Goal: Task Accomplishment & Management: Use online tool/utility

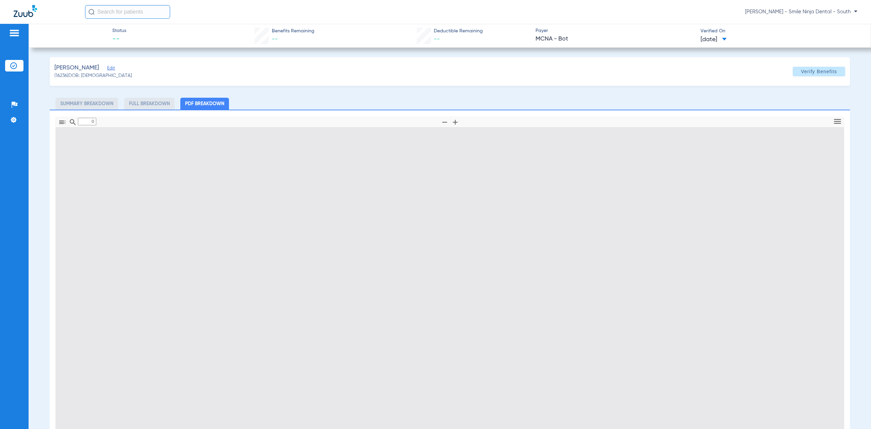
type input "1"
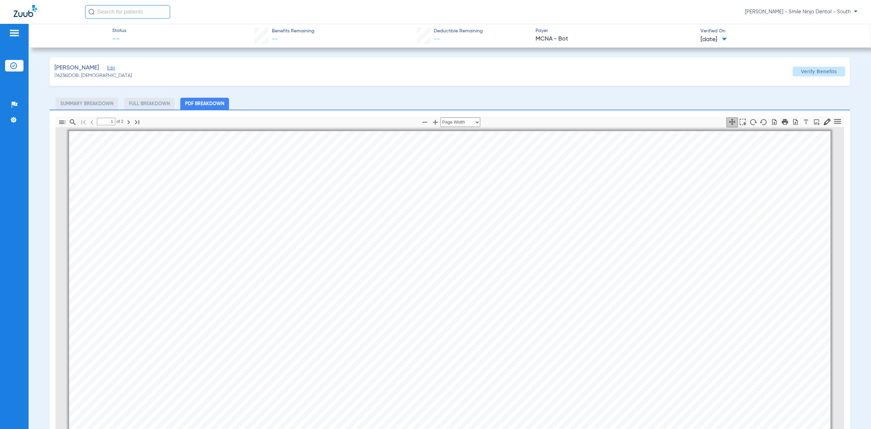
scroll to position [3, 0]
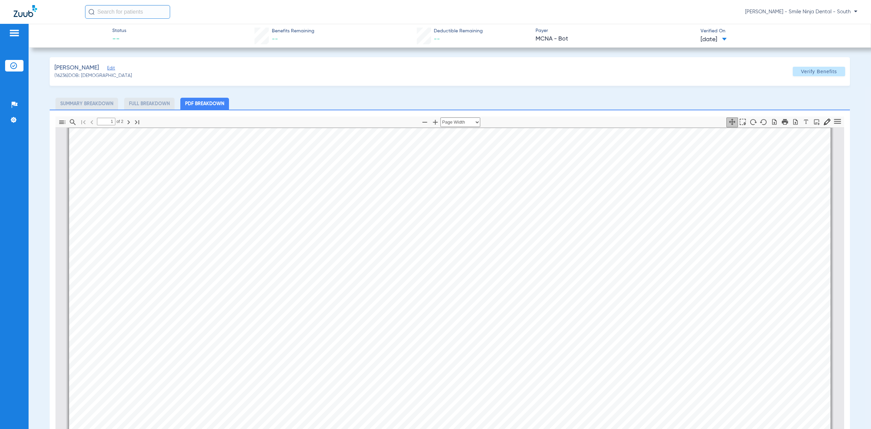
click at [26, 12] on img at bounding box center [25, 11] width 23 height 12
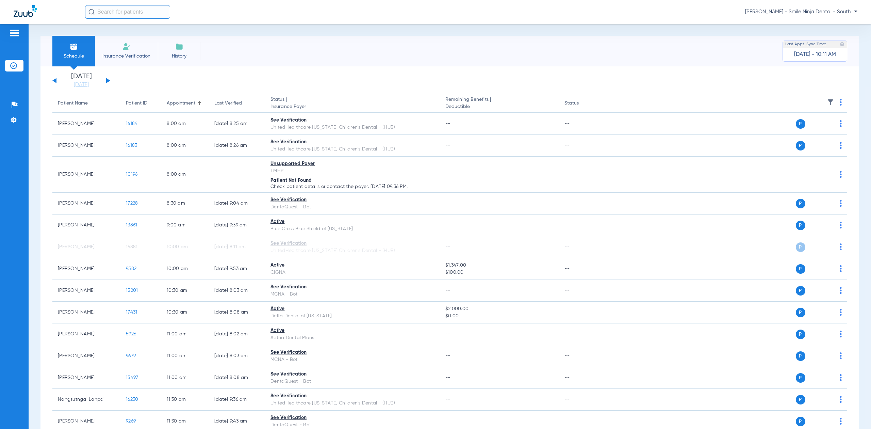
click at [126, 57] on span "Insurance Verification" at bounding box center [126, 56] width 53 height 7
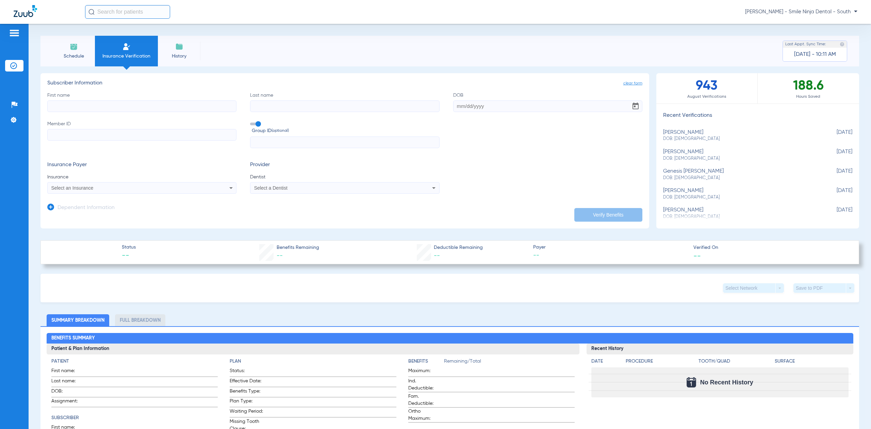
click at [64, 51] on li "Schedule" at bounding box center [73, 51] width 43 height 31
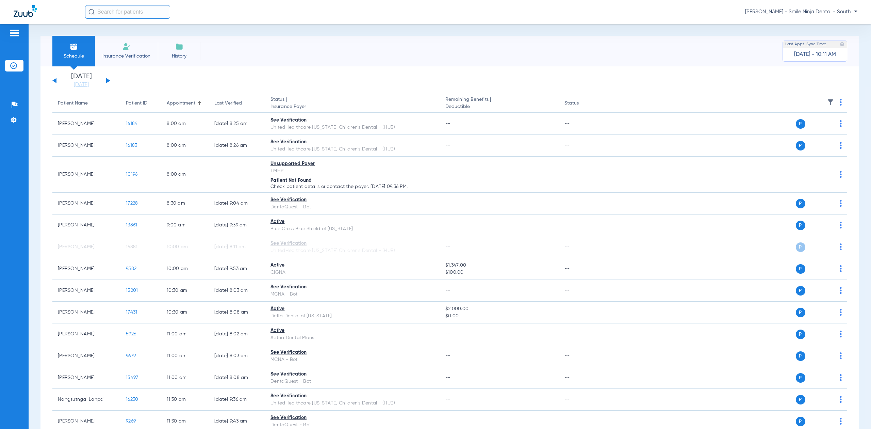
click at [111, 82] on app-single-date-navigator "[DATE] [DATE] [DATE] [DATE] [DATE] [DATE] [DATE] [DATE] [DATE] [DATE] [DATE] [D…" at bounding box center [449, 80] width 795 height 15
click at [105, 81] on div "[DATE] [DATE] [DATE] [DATE] [DATE] [DATE] [DATE] [DATE] [DATE] [DATE] [DATE] [D…" at bounding box center [81, 80] width 58 height 15
click at [109, 78] on div "[DATE] [DATE] [DATE] [DATE] [DATE] [DATE] [DATE] [DATE] [DATE] [DATE] [DATE] [D…" at bounding box center [81, 80] width 58 height 15
click at [107, 81] on button at bounding box center [108, 80] width 4 height 5
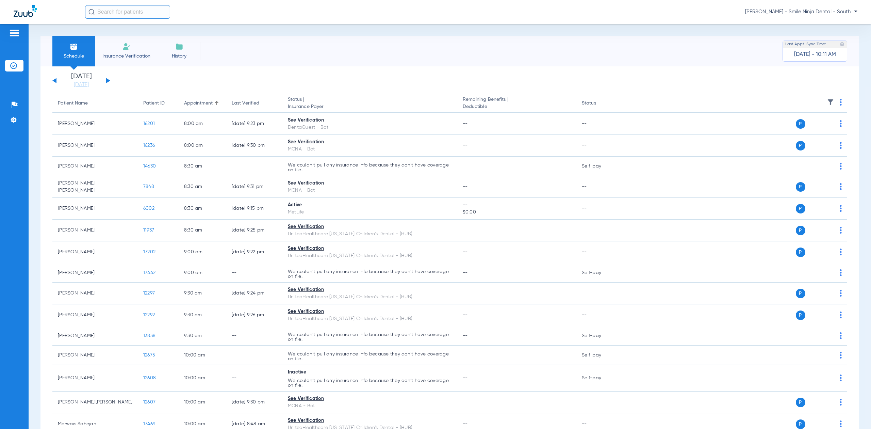
click at [836, 100] on th at bounding box center [735, 103] width 225 height 19
click at [840, 102] on img at bounding box center [841, 102] width 2 height 7
click at [797, 128] on span "Verify All" at bounding box center [808, 129] width 43 height 5
